Goal: Task Accomplishment & Management: Use online tool/utility

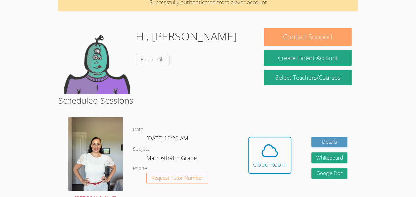
scroll to position [65, 0]
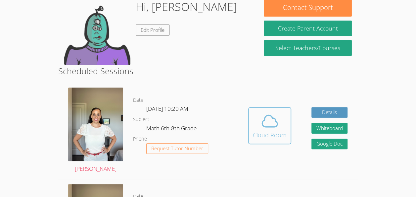
click at [266, 122] on icon at bounding box center [270, 121] width 19 height 19
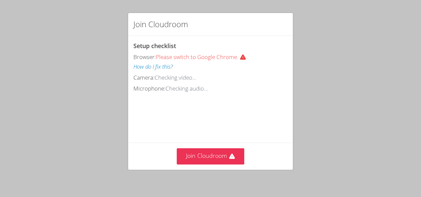
click at [233, 128] on video at bounding box center [182, 123] width 99 height 50
drag, startPoint x: 252, startPoint y: 128, endPoint x: 253, endPoint y: 122, distance: 6.4
click at [233, 121] on video at bounding box center [182, 123] width 99 height 50
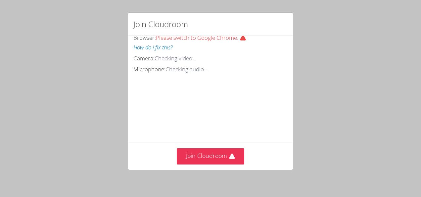
scroll to position [50, 0]
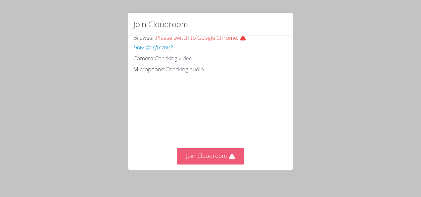
click at [197, 160] on button "Join Cloudroom" at bounding box center [211, 156] width 68 height 16
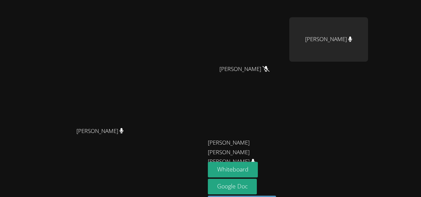
scroll to position [60, 0]
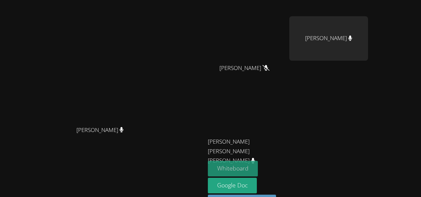
click at [258, 169] on button "Whiteboard" at bounding box center [233, 169] width 50 height 16
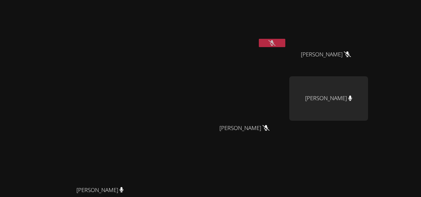
scroll to position [0, 0]
click at [285, 43] on button at bounding box center [272, 42] width 26 height 8
click at [285, 41] on button at bounding box center [272, 42] width 26 height 8
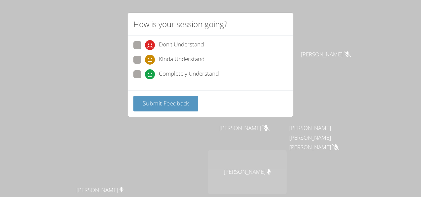
scroll to position [0, 0]
click at [194, 78] on span "Completely Understand" at bounding box center [189, 74] width 60 height 10
click at [151, 76] on input "Completely Understand" at bounding box center [148, 73] width 6 height 6
radio input "true"
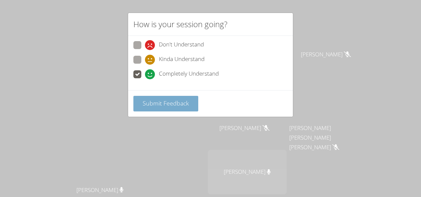
click at [174, 99] on span "Submit Feedback" at bounding box center [166, 103] width 46 height 8
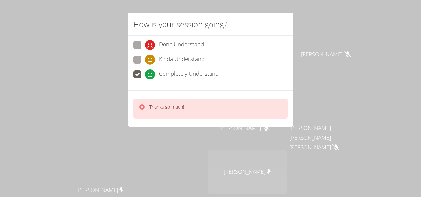
click at [262, 99] on div "Thanks so much!" at bounding box center [210, 108] width 154 height 20
